Goal: Task Accomplishment & Management: Use online tool/utility

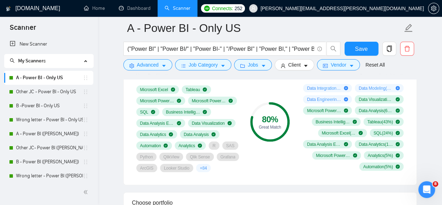
scroll to position [536, 0]
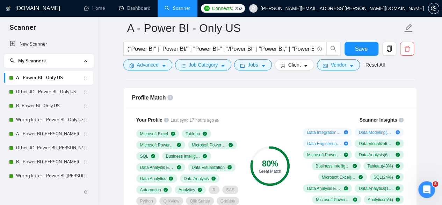
drag, startPoint x: 40, startPoint y: 93, endPoint x: 286, endPoint y: 40, distance: 252.2
click at [40, 93] on link "Other JC - Power BI - Only US" at bounding box center [49, 92] width 67 height 14
click at [367, 47] on span "Save" at bounding box center [361, 48] width 13 height 9
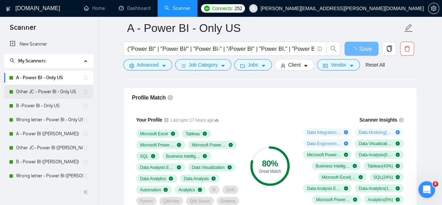
click at [49, 92] on link "Other JC - Power BI - Only US" at bounding box center [49, 92] width 67 height 14
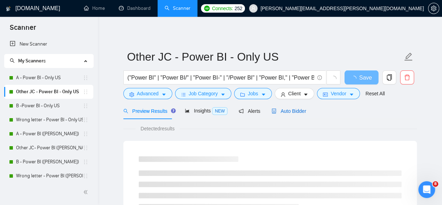
click at [284, 109] on span "Auto Bidder" at bounding box center [289, 111] width 35 height 6
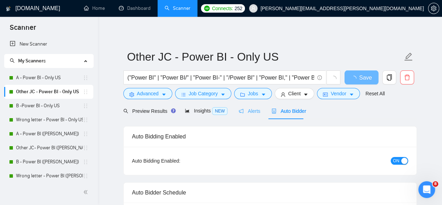
click at [286, 115] on div "Auto Bidder" at bounding box center [289, 110] width 35 height 16
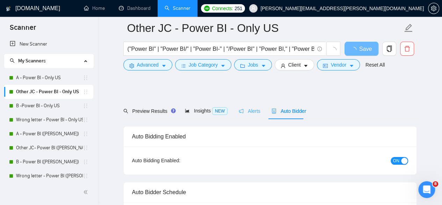
scroll to position [186, 0]
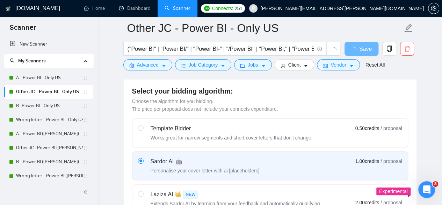
checkbox input "true"
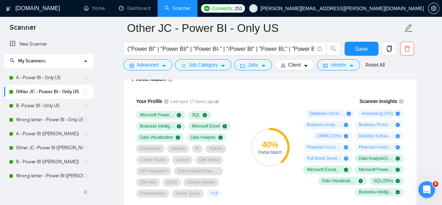
scroll to position [350, 0]
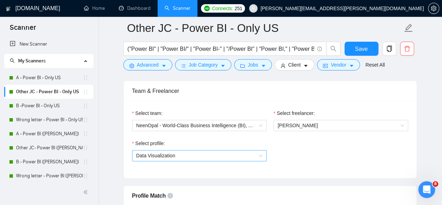
click at [178, 156] on span "Data Visualization" at bounding box center [199, 155] width 126 height 10
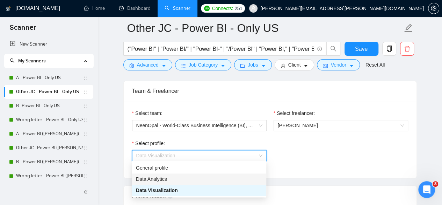
click at [169, 179] on div "Data Analytics" at bounding box center [199, 179] width 126 height 8
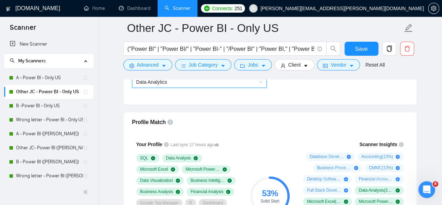
scroll to position [396, 0]
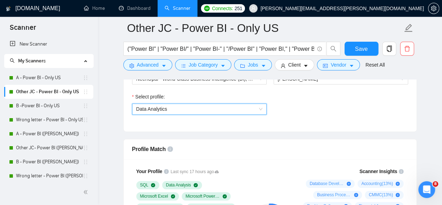
click at [187, 108] on span "Data Analytics" at bounding box center [199, 109] width 126 height 10
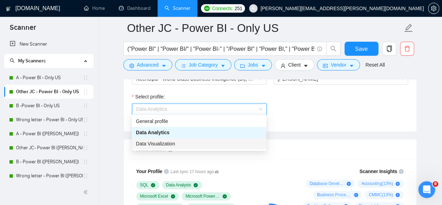
click at [173, 145] on span "Data Visualization" at bounding box center [155, 144] width 39 height 6
click at [293, 115] on div "Select profile: Data Analytics" at bounding box center [270, 108] width 283 height 30
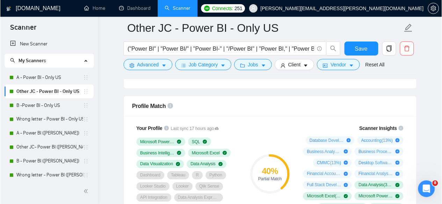
scroll to position [443, 0]
